Goal: Information Seeking & Learning: Compare options

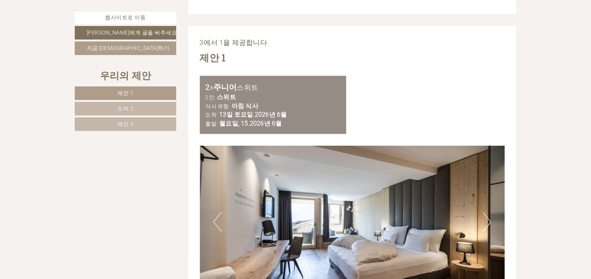
scroll to position [387, 0]
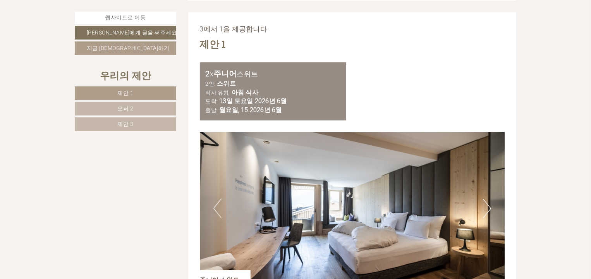
click at [488, 199] on button "다음 분." at bounding box center [487, 208] width 8 height 19
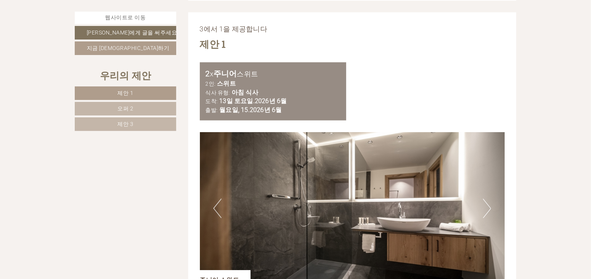
click at [488, 199] on button "다음 분." at bounding box center [487, 208] width 8 height 19
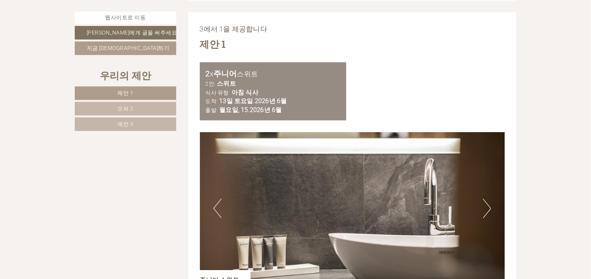
click at [488, 199] on button "다음 분." at bounding box center [487, 208] width 8 height 19
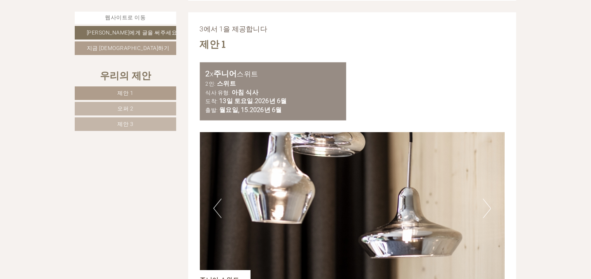
click at [488, 199] on button "다음 분." at bounding box center [487, 208] width 8 height 19
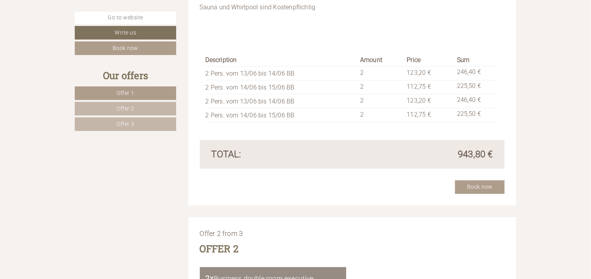
scroll to position [861, 0]
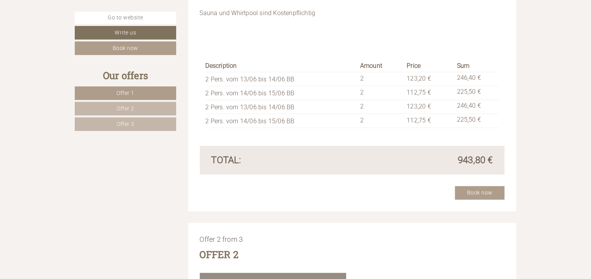
click at [293, 91] on td "2 Pers. vom 14/06 bis 15/06 BB" at bounding box center [282, 93] width 152 height 14
drag, startPoint x: 295, startPoint y: 80, endPoint x: 208, endPoint y: 80, distance: 87.1
click at [208, 80] on td "2 Pers. vom 13/06 bis 14/06 BB" at bounding box center [282, 79] width 152 height 14
click at [305, 94] on td "2 Pers. vom 14/06 bis 15/06 BB" at bounding box center [282, 93] width 152 height 14
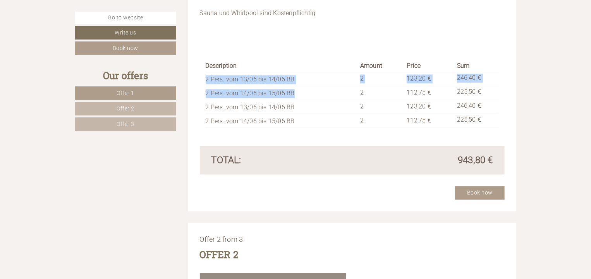
drag, startPoint x: 298, startPoint y: 92, endPoint x: 206, endPoint y: 79, distance: 93.1
click at [206, 79] on tbody "Description Amount Price Sum 2 Pers. vom 13/06 bis 14/06 BB 2 123,20 € 246,40 €…" at bounding box center [353, 94] width 294 height 68
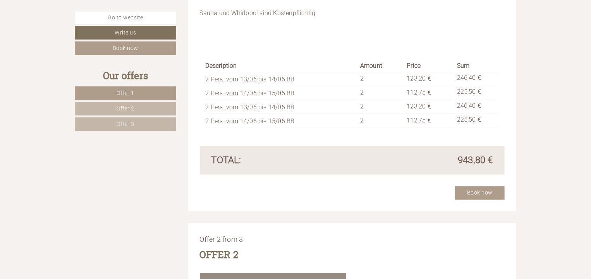
click at [452, 159] on div "943,80 €" at bounding box center [425, 159] width 147 height 13
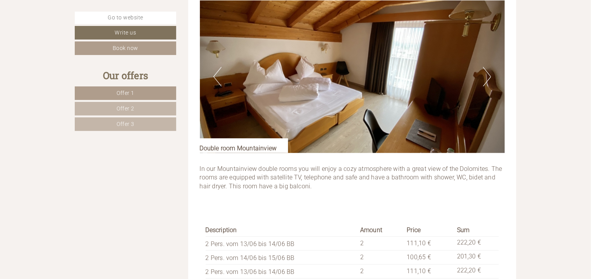
scroll to position [1713, 0]
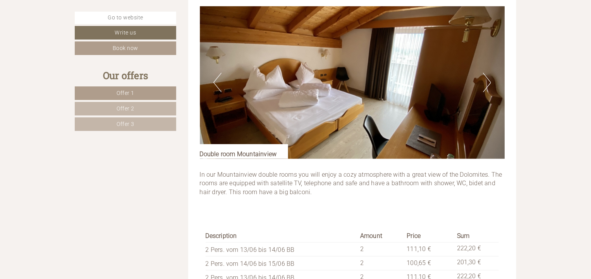
click at [488, 79] on button "Next" at bounding box center [487, 82] width 8 height 19
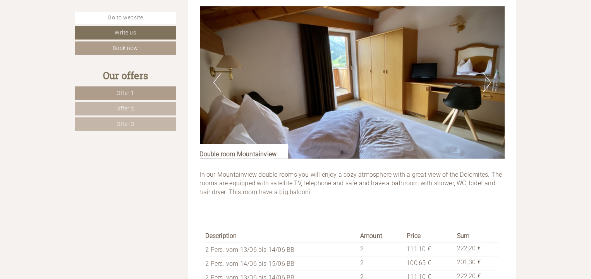
click at [488, 79] on button "Next" at bounding box center [487, 82] width 8 height 19
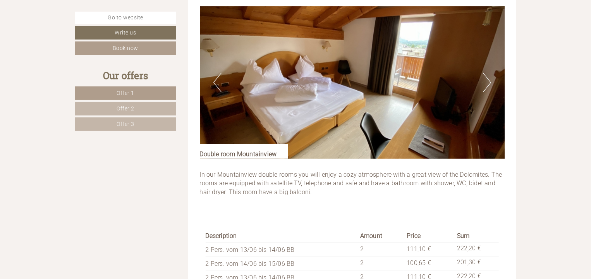
click at [488, 79] on button "Next" at bounding box center [487, 82] width 8 height 19
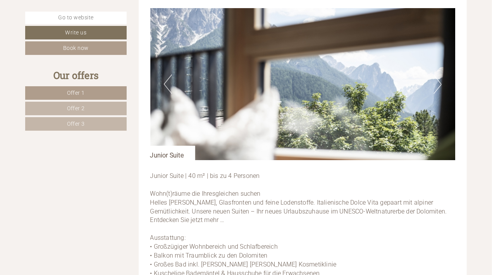
scroll to position [357, 0]
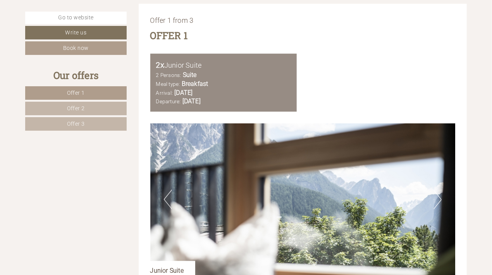
drag, startPoint x: 203, startPoint y: 67, endPoint x: 155, endPoint y: 64, distance: 48.1
click at [155, 64] on div "2x Junior Suite 2 Persons: Suite Meal type: Breakfast Arrival: Saturday, 13. Ju…" at bounding box center [223, 83] width 147 height 58
copy div "2x Junior Suite"
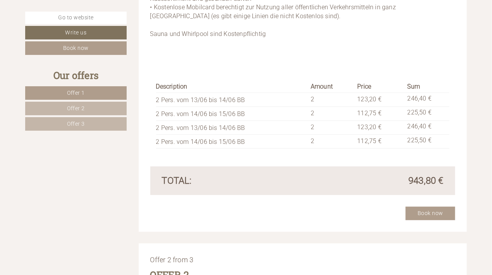
scroll to position [783, 0]
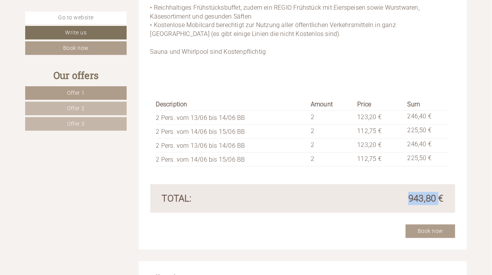
drag, startPoint x: 405, startPoint y: 196, endPoint x: 439, endPoint y: 201, distance: 33.6
click at [439, 201] on div "943,80 €" at bounding box center [375, 198] width 147 height 13
copy span "943,80"
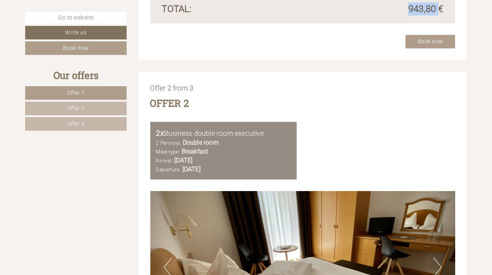
scroll to position [977, 0]
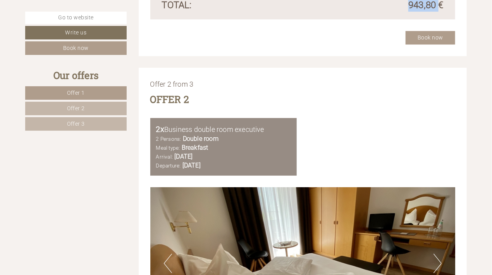
drag, startPoint x: 157, startPoint y: 129, endPoint x: 266, endPoint y: 134, distance: 109.3
click at [266, 134] on div "2x Business double room executive 2 Persons: Double room Meal type: Breakfast A…" at bounding box center [223, 147] width 147 height 58
copy div "2x Business double room executive"
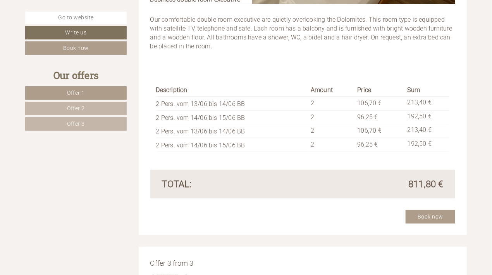
scroll to position [1325, 0]
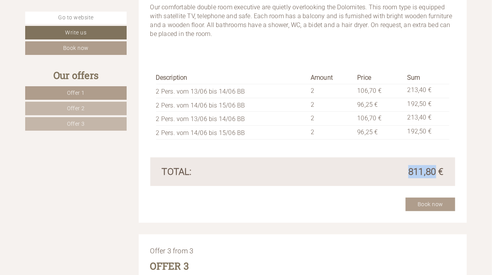
drag, startPoint x: 401, startPoint y: 170, endPoint x: 436, endPoint y: 172, distance: 35.3
click at [436, 172] on div "811,80 €" at bounding box center [375, 171] width 147 height 13
copy span "811,80"
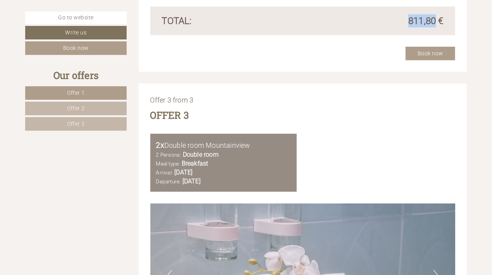
scroll to position [1519, 0]
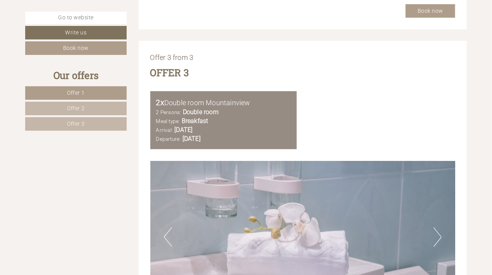
drag, startPoint x: 156, startPoint y: 102, endPoint x: 252, endPoint y: 103, distance: 96.0
click at [252, 103] on div "2x Double room Mountainview" at bounding box center [223, 102] width 135 height 11
copy div "2x Double room Mountainview"
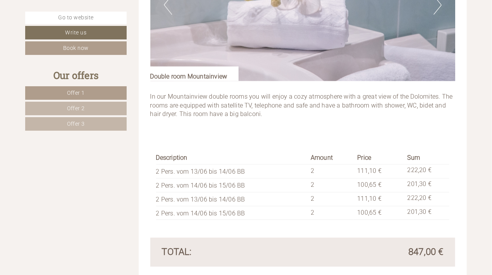
scroll to position [1829, 0]
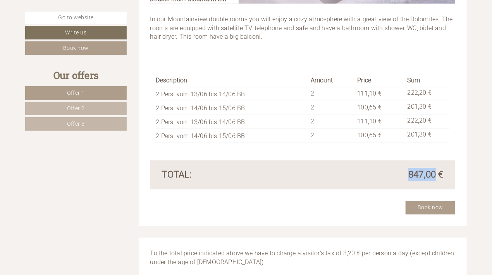
drag, startPoint x: 408, startPoint y: 174, endPoint x: 436, endPoint y: 173, distance: 27.5
click at [436, 173] on span "847,00 €" at bounding box center [425, 174] width 35 height 13
copy span "847,00"
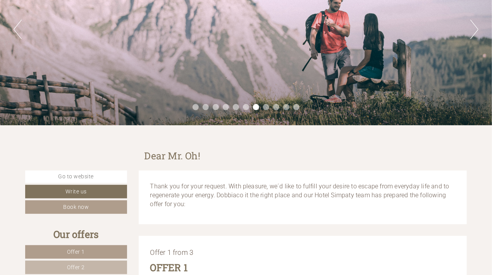
scroll to position [0, 0]
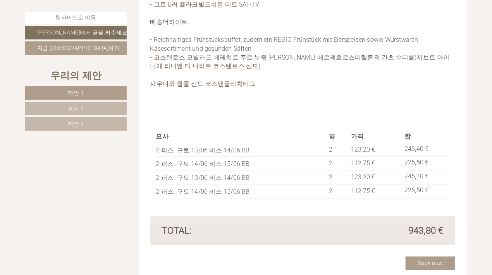
scroll to position [813, 0]
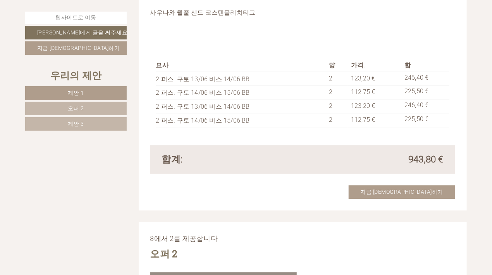
click at [81, 107] on font "오퍼 2" at bounding box center [76, 108] width 16 height 6
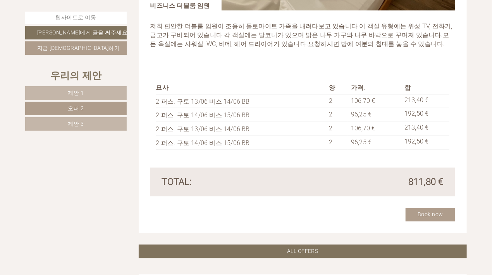
scroll to position [623, 0]
click at [76, 125] on font "제안 3" at bounding box center [76, 124] width 16 height 6
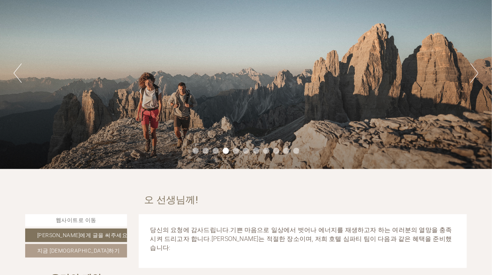
scroll to position [81, 0]
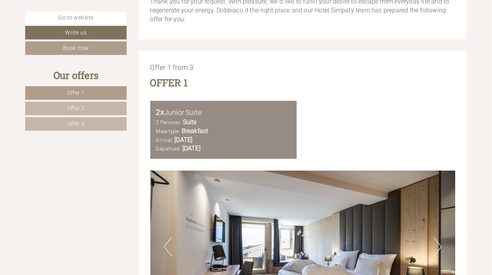
scroll to position [232, 0]
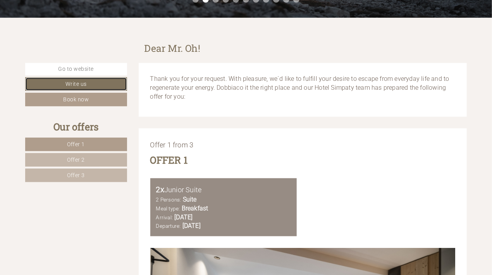
click at [67, 85] on link "Write us" at bounding box center [76, 84] width 102 height 14
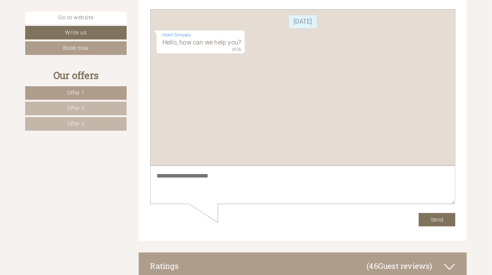
scroll to position [3913, 0]
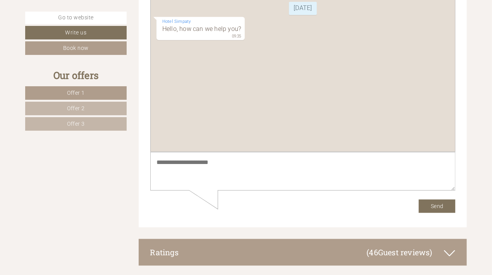
click at [207, 166] on textarea at bounding box center [302, 172] width 305 height 39
click at [77, 94] on span "Offer 1" at bounding box center [76, 93] width 18 height 6
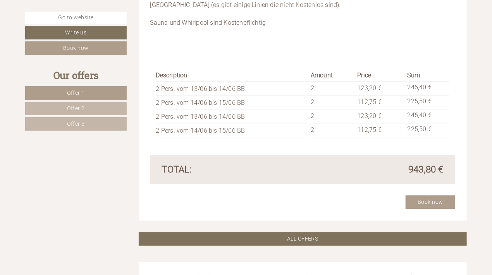
scroll to position [826, 0]
